Goal: Information Seeking & Learning: Learn about a topic

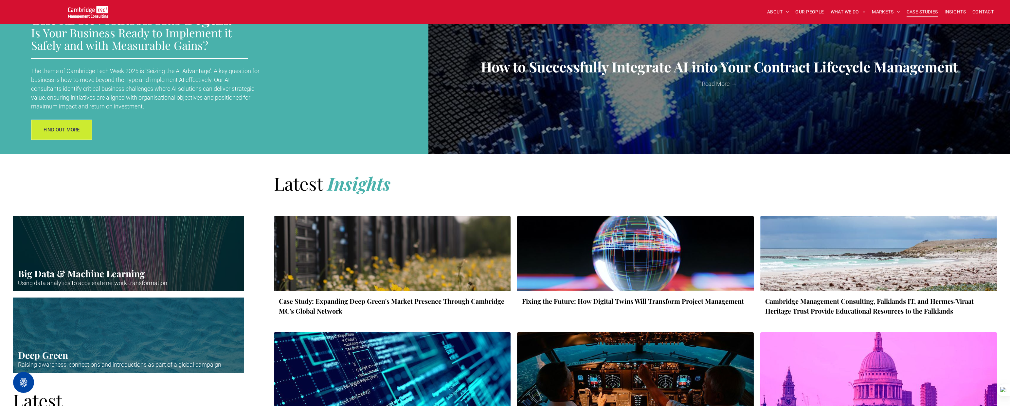
scroll to position [787, 0]
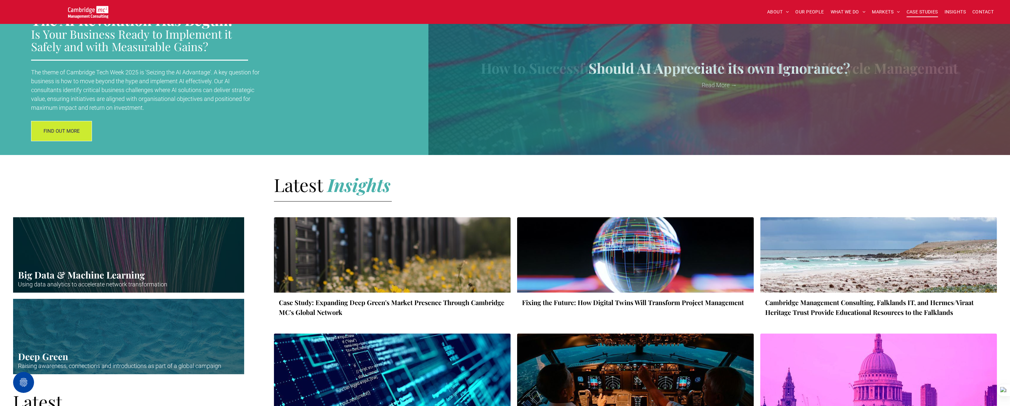
click at [928, 9] on span "CASE STUDIES" at bounding box center [922, 12] width 31 height 10
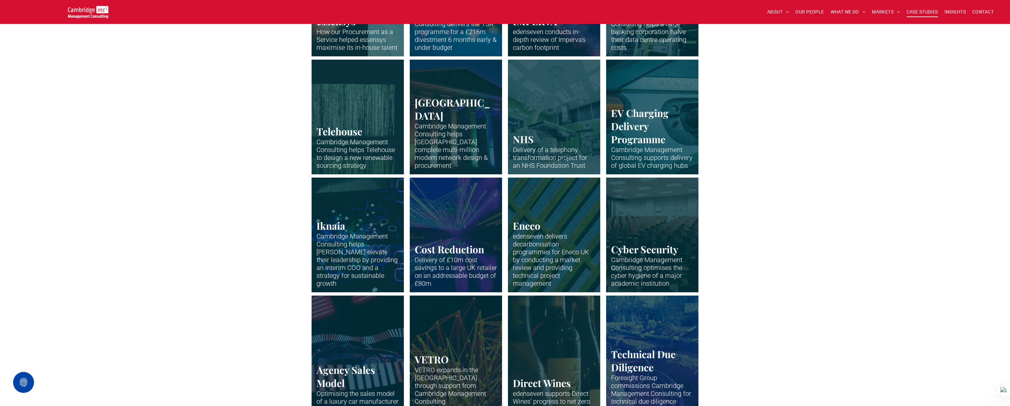
scroll to position [531, 0]
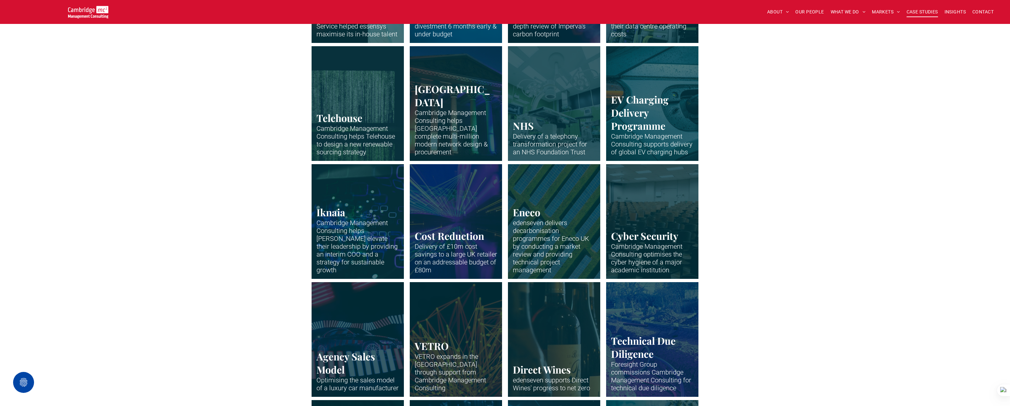
click at [665, 213] on link "Neon abstract" at bounding box center [653, 220] width 98 height 121
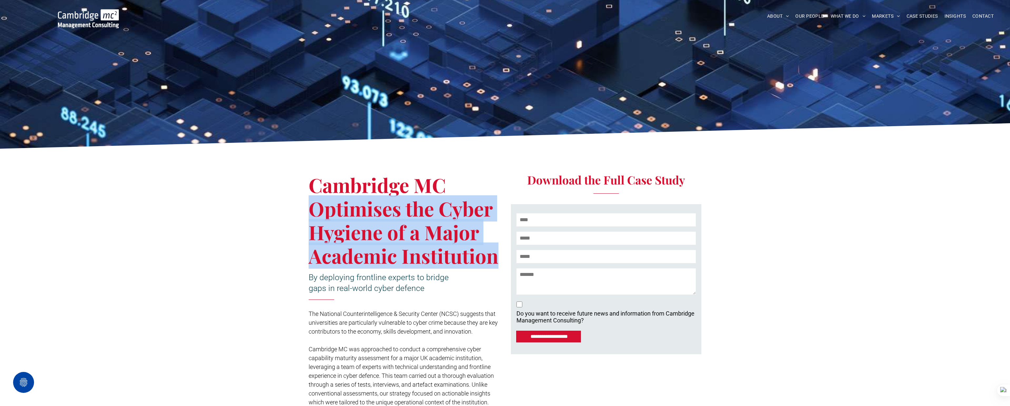
drag, startPoint x: 312, startPoint y: 209, endPoint x: 493, endPoint y: 250, distance: 185.7
click at [493, 250] on span "Cambridge MC Optimises the Cyber Hygiene of a Major Academic Institution" at bounding box center [404, 220] width 190 height 97
copy span "Optimises the Cyber Hygiene of a Major Academic Institution"
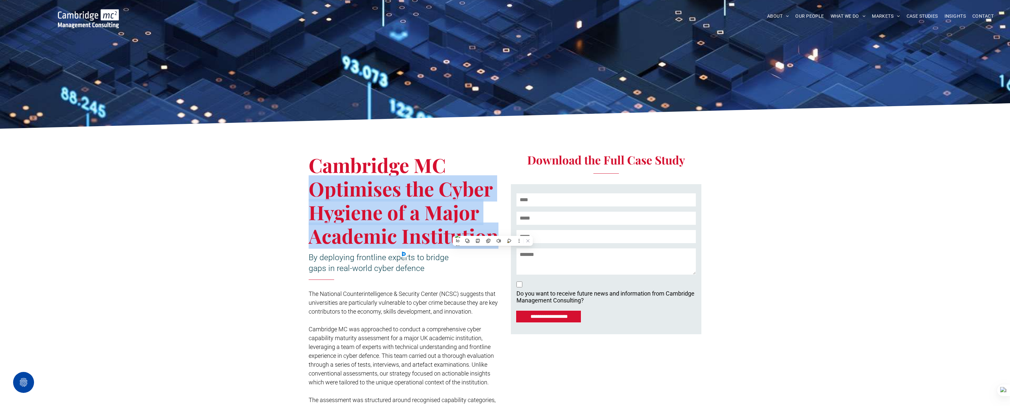
scroll to position [21, 0]
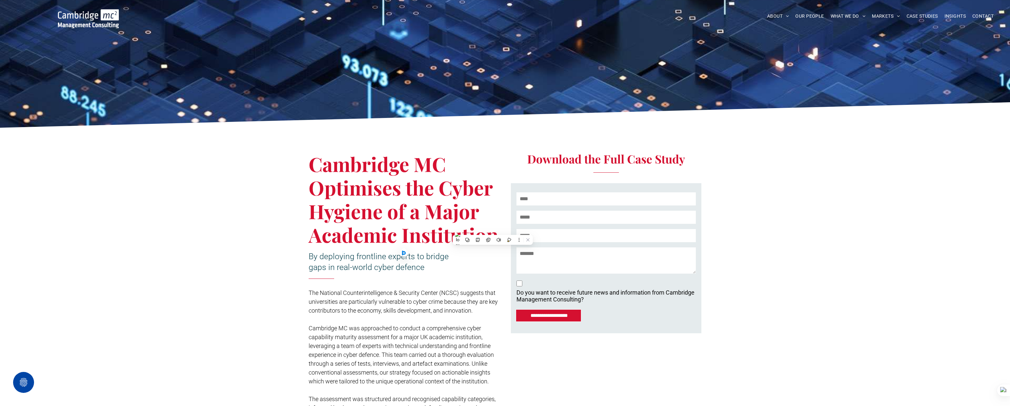
click at [376, 176] on span "Cambridge MC Optimises the Cyber Hygiene of a Major Academic Institution" at bounding box center [404, 199] width 190 height 97
